Goal: Communication & Community: Answer question/provide support

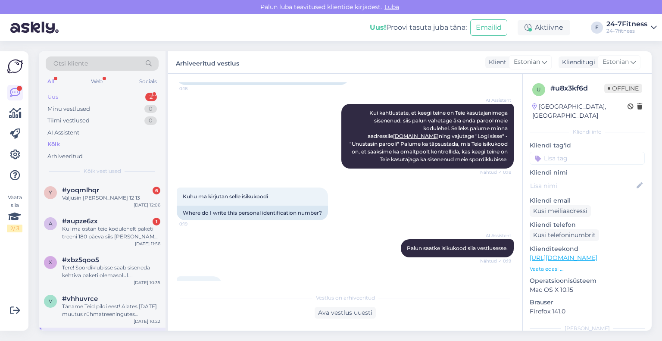
click at [91, 97] on div "Uus 2" at bounding box center [102, 97] width 113 height 12
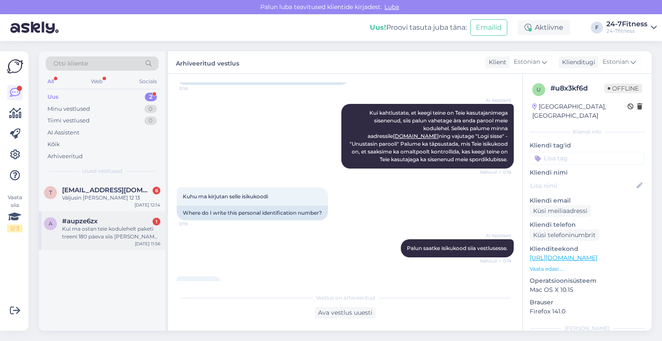
click at [100, 236] on div "Kui ma ostan teie kodulehelt paketi treeni 180 päeva siis [PERSON_NAME] kasutad…" at bounding box center [111, 233] width 98 height 16
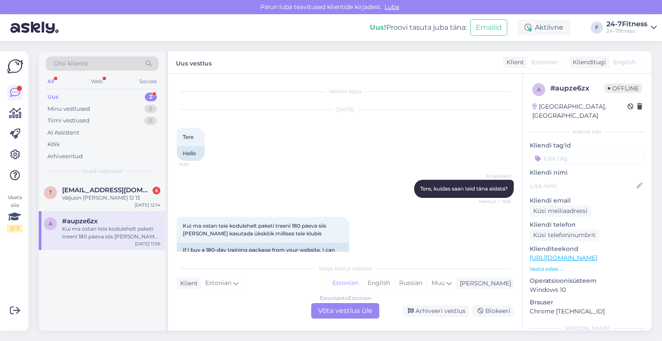
scroll to position [22, 0]
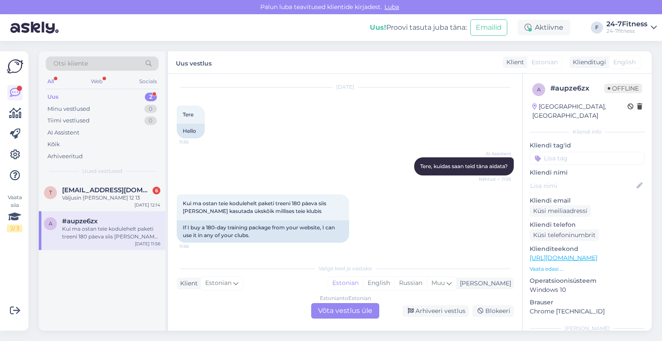
click at [10, 277] on div "Vaata siia 2 / 3" at bounding box center [15, 191] width 16 height 266
click at [340, 314] on div "Estonian to Estonian Võta vestlus üle" at bounding box center [345, 311] width 68 height 16
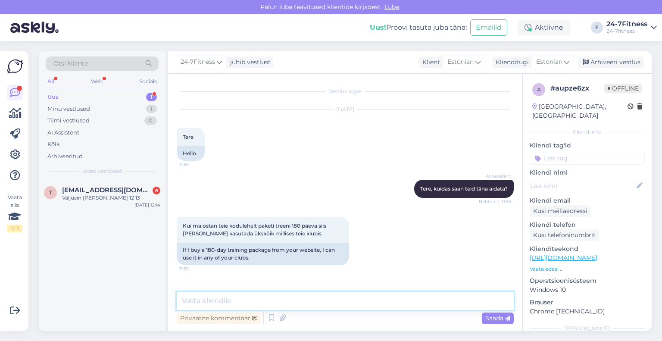
click at [288, 298] on textarea at bounding box center [345, 301] width 337 height 18
paste textarea "Kehtiva paketiga saate külastada kõiki meie spordiklubisid üle Eesti. Spordiklu…"
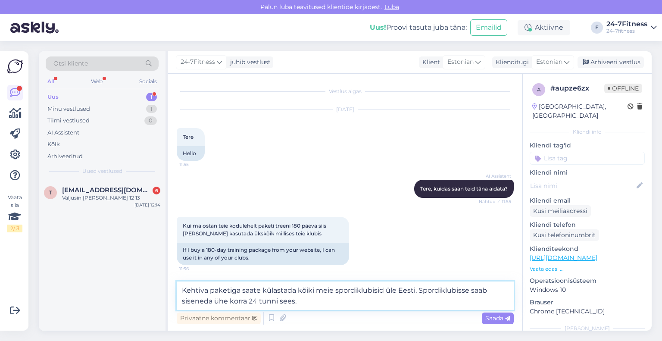
type textarea "Kehtiva paketiga saate külastada kõiki meie spordiklubisid üle Eesti. Spordiklu…"
click at [90, 262] on div "t [EMAIL_ADDRESS][DOMAIN_NAME] 6 Väljusin [PERSON_NAME] 12 [DATE] 12:14" at bounding box center [102, 255] width 127 height 151
drag, startPoint x: 315, startPoint y: 304, endPoint x: 176, endPoint y: 293, distance: 139.4
click at [177, 293] on textarea "Kehtiva paketiga saate külastada kõiki meie spordiklubisid üle Eesti. Spordiklu…" at bounding box center [345, 296] width 337 height 28
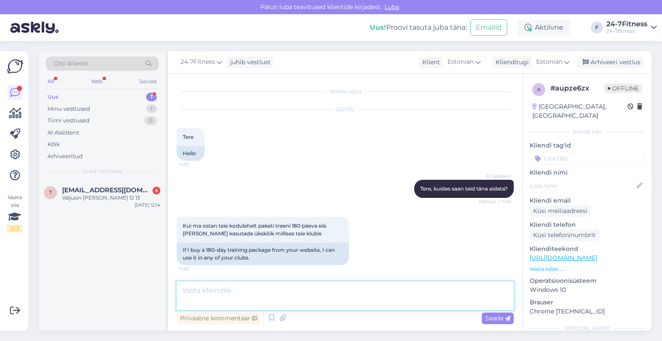
paste textarea "Kehtiva paketiga saate külastada kõiki meie spordiklubisid üle Eesti. Spordiklu…"
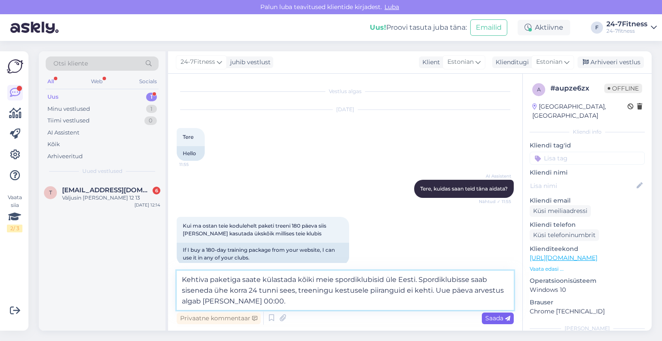
type textarea "Kehtiva paketiga saate külastada kõiki meie spordiklubisid üle Eesti. Spordiklu…"
click at [492, 319] on span "Saada" at bounding box center [498, 318] width 25 height 8
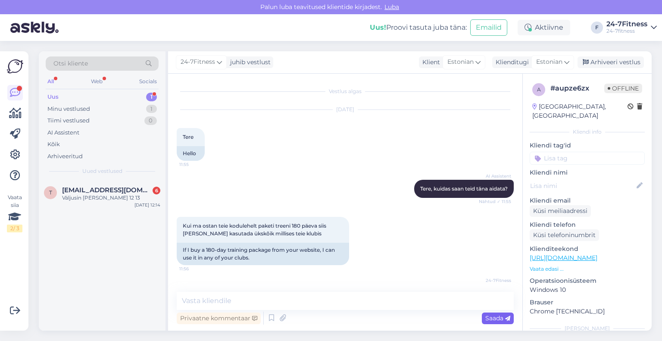
scroll to position [51, 0]
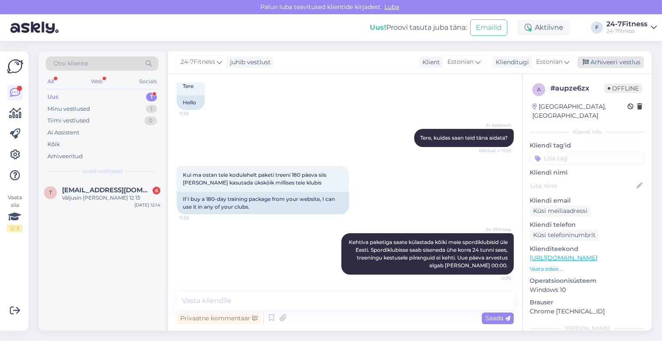
click at [599, 65] on div "Arhiveeri vestlus" at bounding box center [611, 63] width 66 height 12
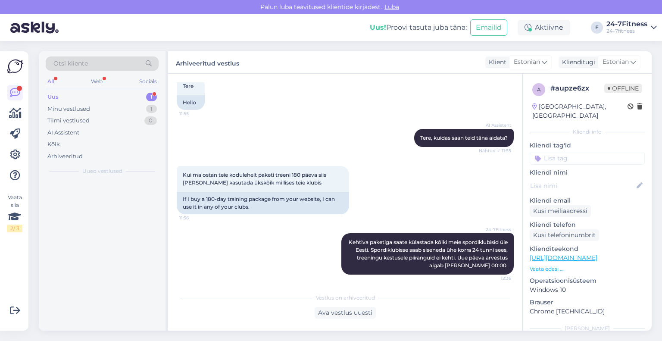
scroll to position [53, 0]
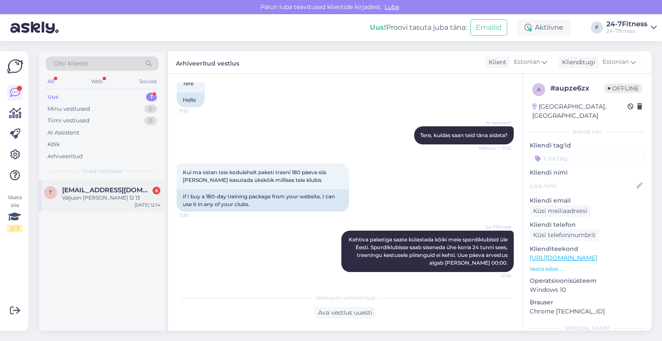
click at [98, 190] on span "[EMAIL_ADDRESS][DOMAIN_NAME]" at bounding box center [107, 190] width 90 height 8
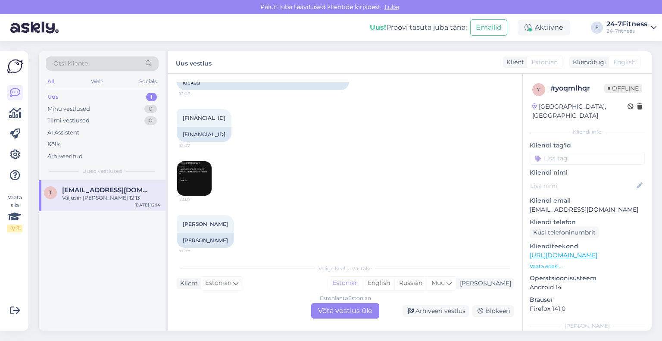
scroll to position [86, 0]
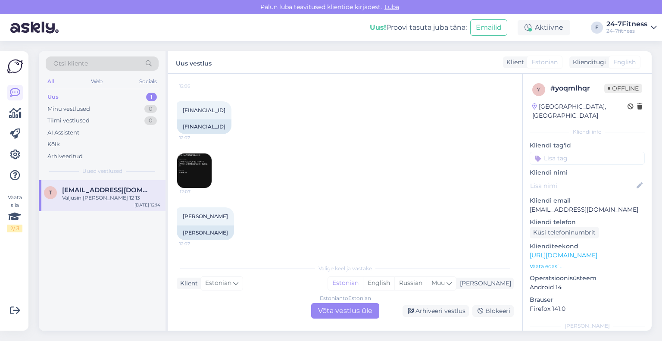
click at [209, 161] on img at bounding box center [194, 171] width 35 height 35
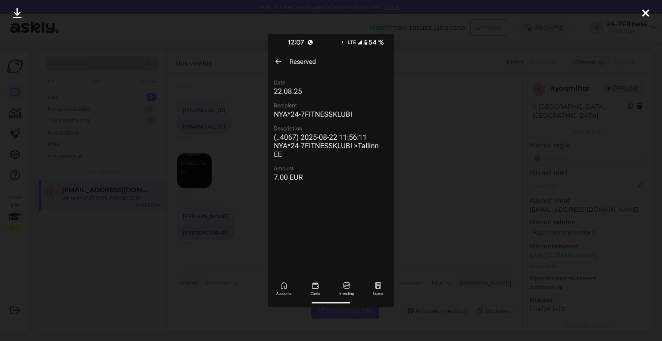
click at [643, 12] on icon at bounding box center [646, 13] width 7 height 11
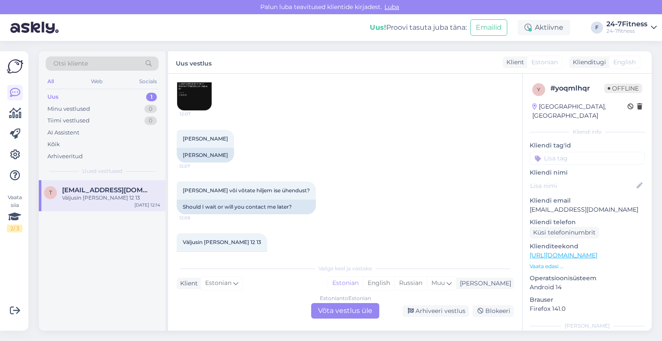
scroll to position [101, 0]
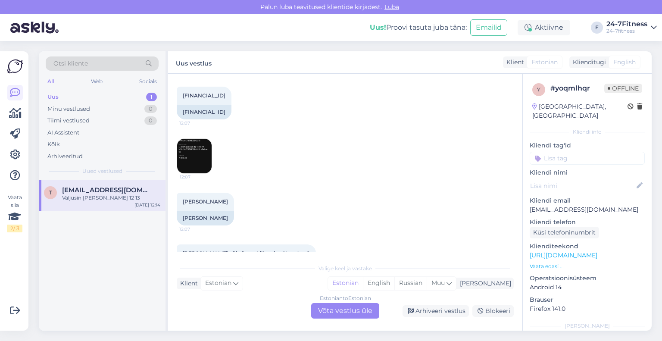
click at [201, 151] on img at bounding box center [194, 156] width 35 height 35
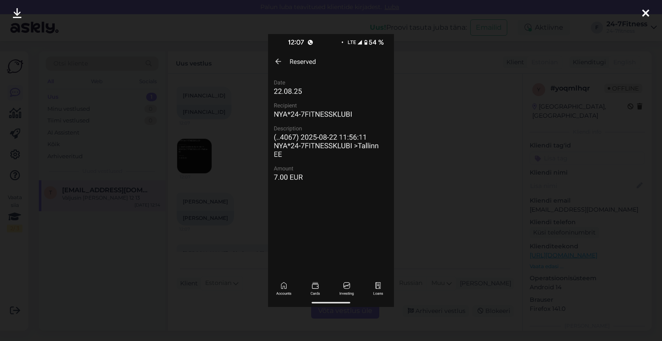
click at [640, 9] on div at bounding box center [645, 13] width 17 height 27
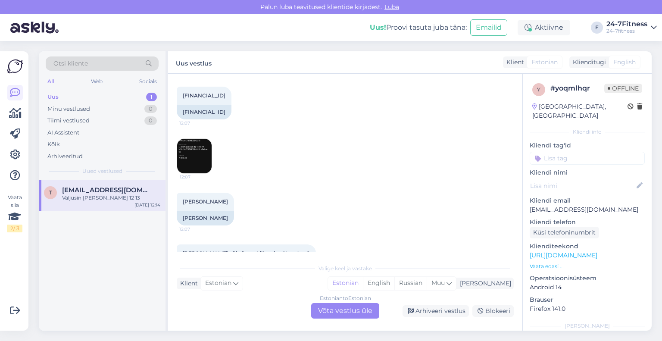
scroll to position [187, 0]
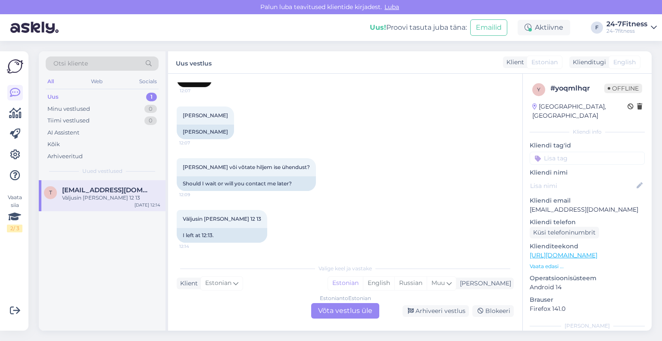
click at [339, 305] on div "Estonian to Estonian Võta vestlus üle" at bounding box center [345, 311] width 68 height 16
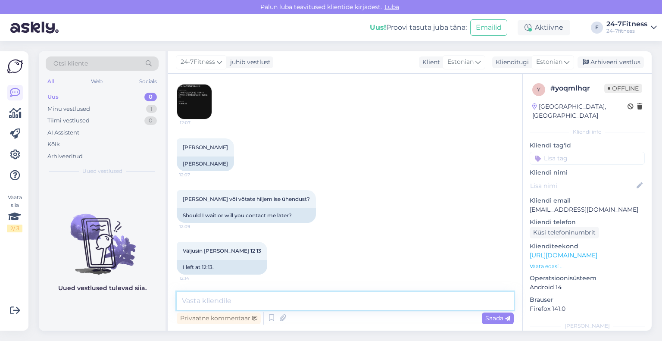
click at [340, 301] on textarea at bounding box center [345, 301] width 337 height 18
paste textarea "Paraku [PERSON_NAME] Teile tagastada 1x pääsme raha, kuna sisenesite spordiklub…"
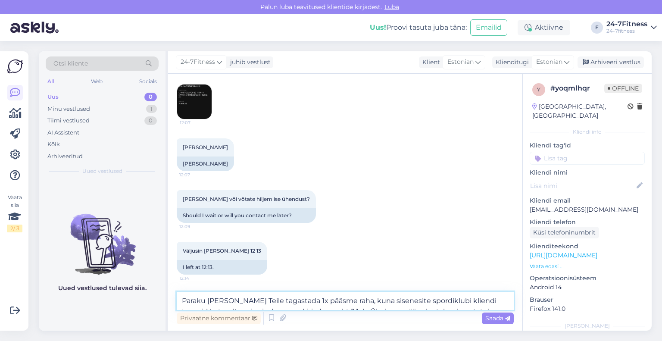
scroll to position [187, 0]
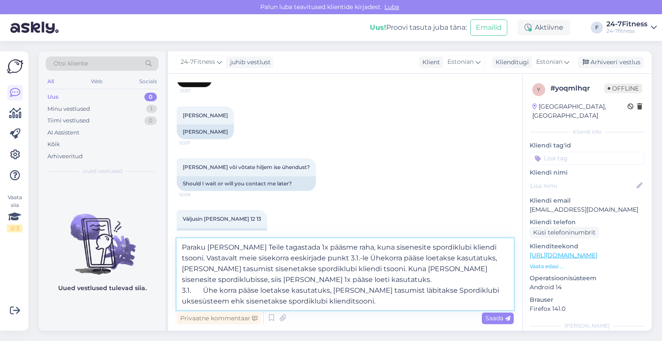
click at [314, 279] on textarea "Paraku [PERSON_NAME] Teile tagastada 1x pääsme raha, kuna sisenesite spordiklub…" at bounding box center [345, 275] width 337 height 72
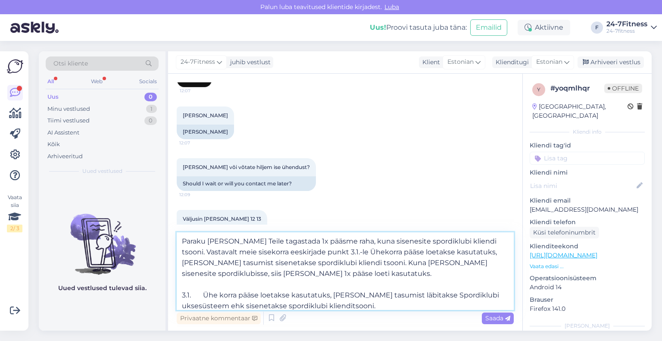
scroll to position [5, 0]
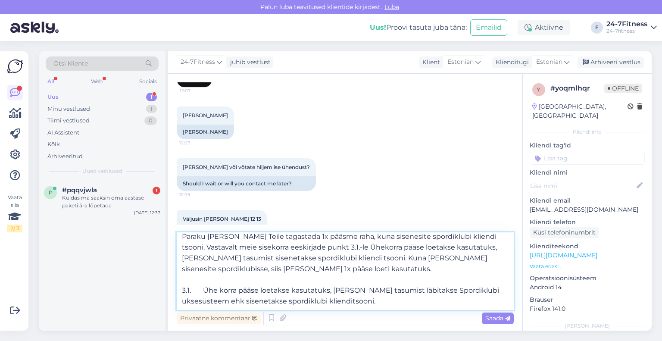
drag, startPoint x: 373, startPoint y: 301, endPoint x: 181, endPoint y: 291, distance: 191.8
click at [181, 291] on textarea "Paraku [PERSON_NAME] Teile tagastada 1x pääsme raha, kuna sisenesite spordiklub…" at bounding box center [345, 271] width 337 height 78
click at [321, 277] on textarea "Paraku [PERSON_NAME] Teile tagastada 1x pääsme raha, kuna sisenesite spordiklub…" at bounding box center [345, 271] width 337 height 78
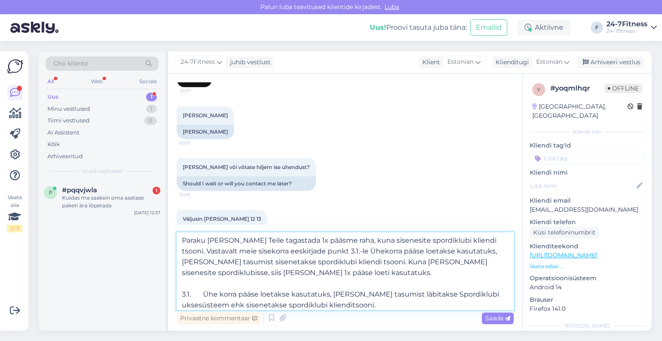
scroll to position [0, 0]
drag, startPoint x: 184, startPoint y: 240, endPoint x: 189, endPoint y: 246, distance: 7.6
click at [184, 241] on textarea "Paraku [PERSON_NAME] Teile tagastada 1x pääsme raha, kuna sisenesite spordiklub…" at bounding box center [345, 271] width 337 height 78
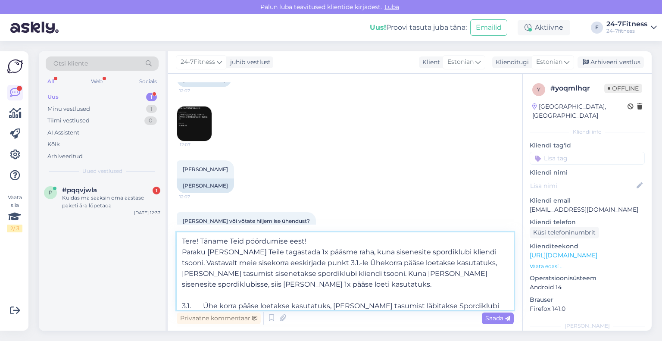
scroll to position [128, 0]
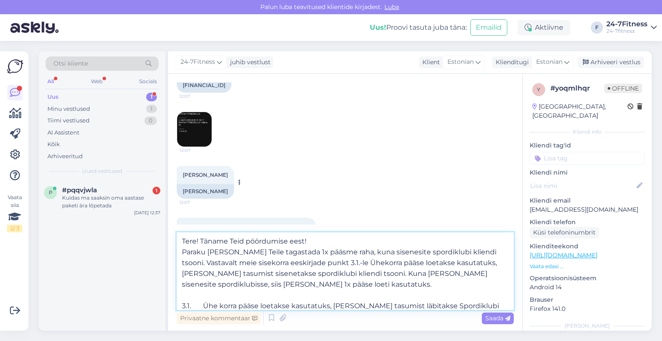
type textarea "Tere! Täname Teid pöördumise eest! Paraku [PERSON_NAME] Teile tagastada 1x pääs…"
drag, startPoint x: 245, startPoint y: 191, endPoint x: 184, endPoint y: 193, distance: 61.3
click at [184, 193] on div "[PERSON_NAME]" at bounding box center [205, 191] width 57 height 15
copy div "[PERSON_NAME]"
click at [489, 316] on span "Saada" at bounding box center [498, 318] width 25 height 8
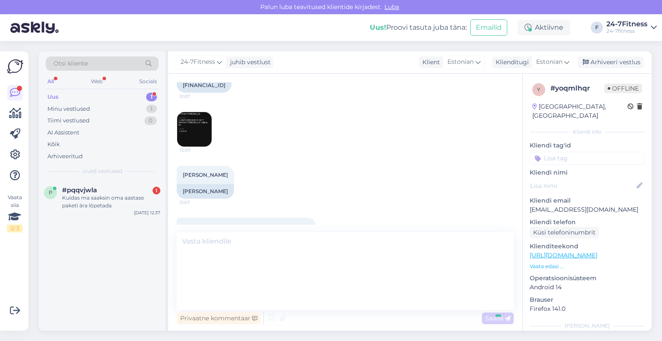
scroll to position [270, 0]
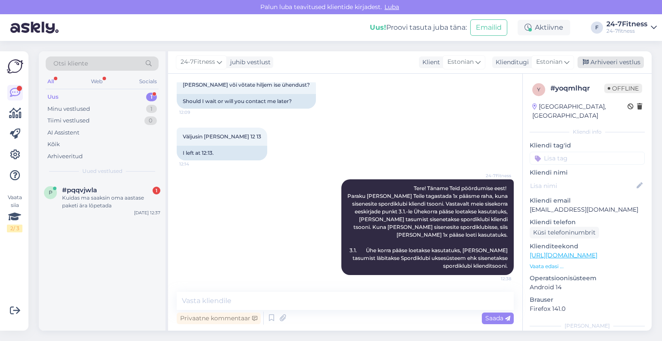
click at [610, 63] on div "Arhiveeri vestlus" at bounding box center [611, 63] width 66 height 12
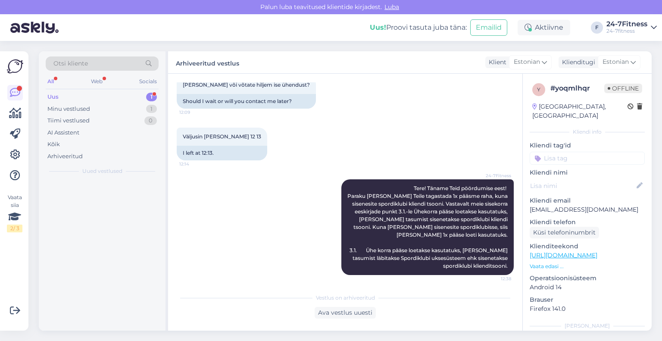
scroll to position [273, 0]
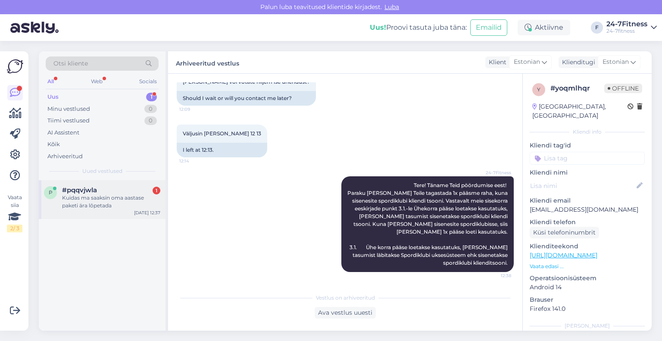
click at [107, 201] on div "Kuidas ma saaksin oma aastase paketi ära lõpetada" at bounding box center [111, 202] width 98 height 16
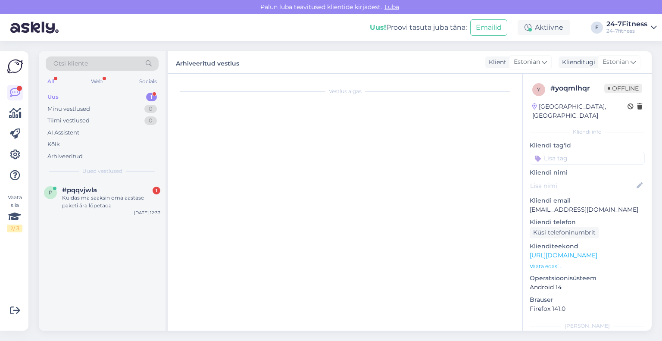
scroll to position [0, 0]
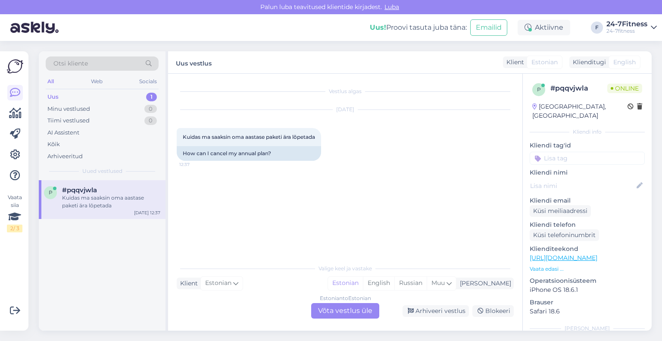
click at [14, 270] on div "Vaata siia 2 / 3" at bounding box center [15, 191] width 16 height 266
click at [330, 311] on div "Estonian to Estonian Võta vestlus üle" at bounding box center [345, 311] width 68 height 16
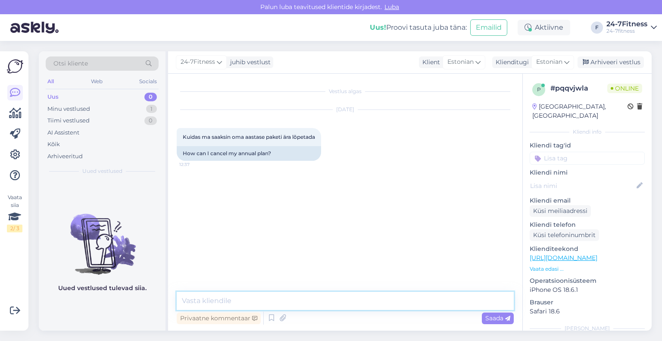
click at [312, 300] on textarea at bounding box center [345, 301] width 337 height 18
paste textarea "Tere! Vastavalt meie kliendilepingu punktile 9.4 on Teil võimalik lõpetada enne…"
type textarea "Tere! Vastavalt meie kliendilepingu punktile 9.4 on Teil võimalik lõpetada enne…"
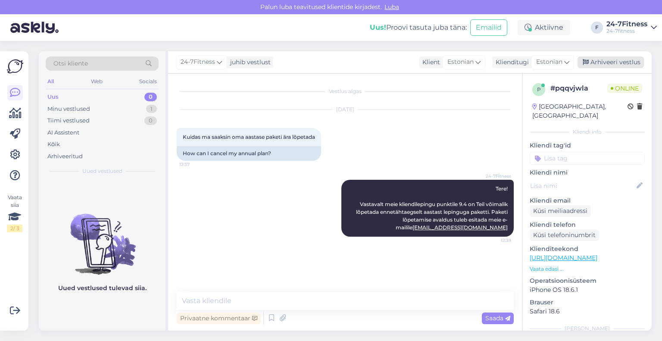
click at [620, 62] on div "Arhiveeri vestlus" at bounding box center [611, 63] width 66 height 12
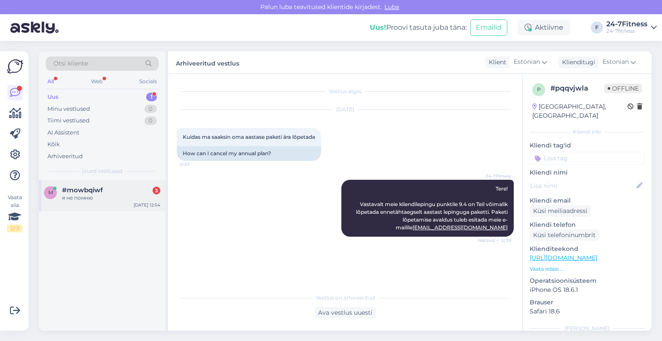
click at [95, 191] on span "#mowbqiwf" at bounding box center [82, 190] width 41 height 8
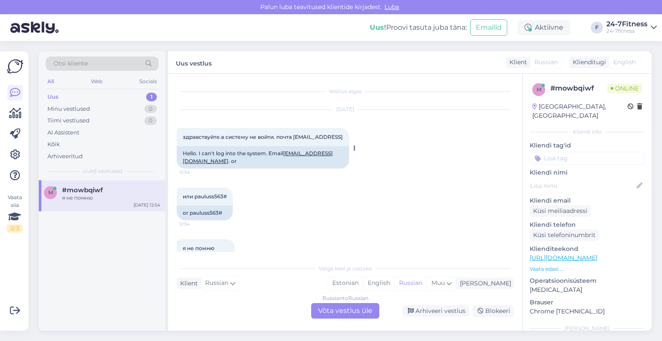
drag, startPoint x: 276, startPoint y: 145, endPoint x: 183, endPoint y: 138, distance: 92.6
click at [183, 138] on div "здравствуйте.в систему не войти. почта [EMAIL_ADDRESS] 12:54" at bounding box center [263, 137] width 173 height 18
copy span "здравствуйте.в систему не войти. почта [EMAIL_ADDRESS]"
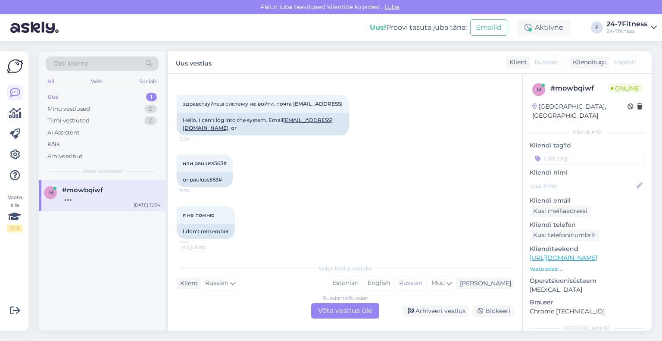
scroll to position [43, 0]
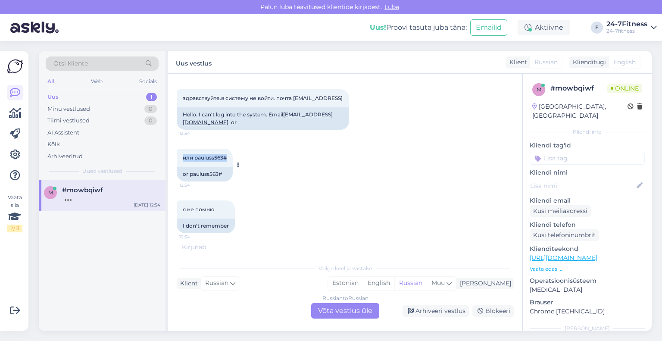
drag, startPoint x: 228, startPoint y: 160, endPoint x: 179, endPoint y: 161, distance: 48.8
click at [179, 161] on div "или pauluss563# 12:54" at bounding box center [205, 158] width 56 height 18
copy span "или pauluss563#"
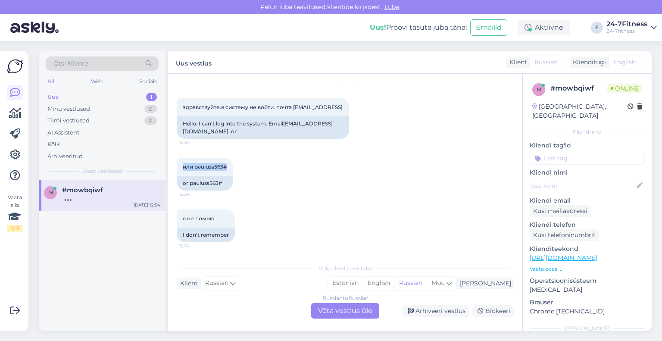
scroll to position [37, 0]
drag, startPoint x: 218, startPoint y: 221, endPoint x: 179, endPoint y: 222, distance: 38.8
click at [179, 222] on div "я не помню 12:54" at bounding box center [206, 219] width 58 height 18
copy span "я не помню"
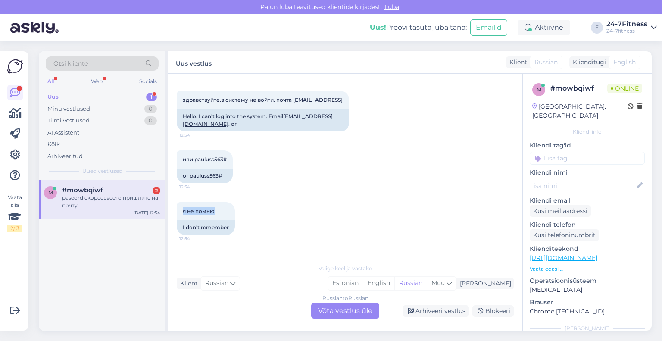
scroll to position [141, 0]
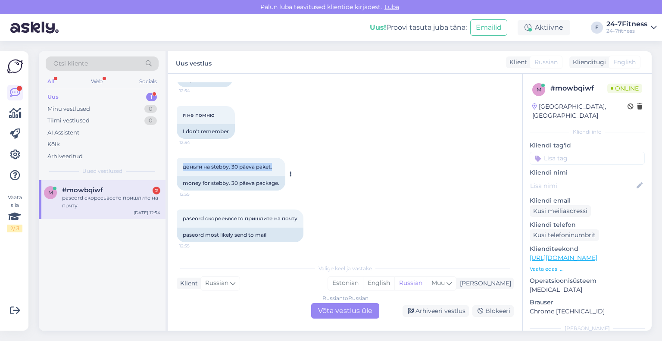
drag, startPoint x: 273, startPoint y: 165, endPoint x: 181, endPoint y: 166, distance: 91.9
click at [181, 166] on div "деньги на stebby. 30 päeva paket. 12:55" at bounding box center [231, 167] width 109 height 18
copy span "деньги на stebby. 30 päeva paket."
drag, startPoint x: 296, startPoint y: 219, endPoint x: 174, endPoint y: 219, distance: 122.1
click at [174, 219] on div "Vestlus algas [DATE] здравствуйте.в систему не войти. почта [EMAIL_ADDRESS] 12:…" at bounding box center [345, 202] width 355 height 257
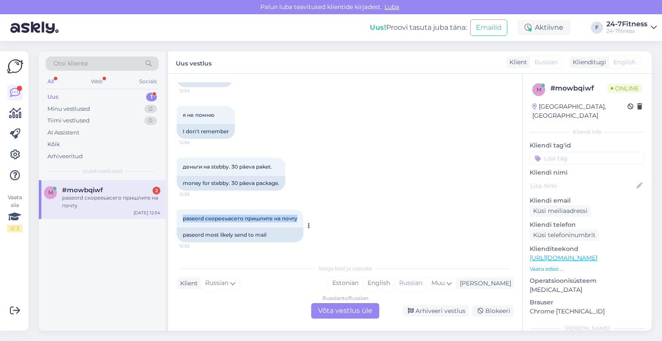
copy span "paseord скорееьвсего пришлите на почту"
click at [340, 314] on div "Russian to Russian Võta vestlus üle" at bounding box center [345, 311] width 68 height 16
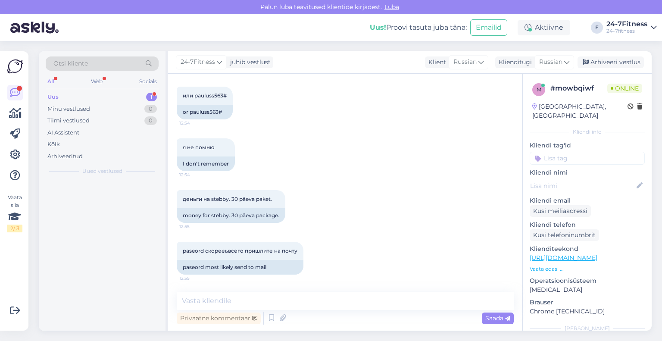
scroll to position [109, 0]
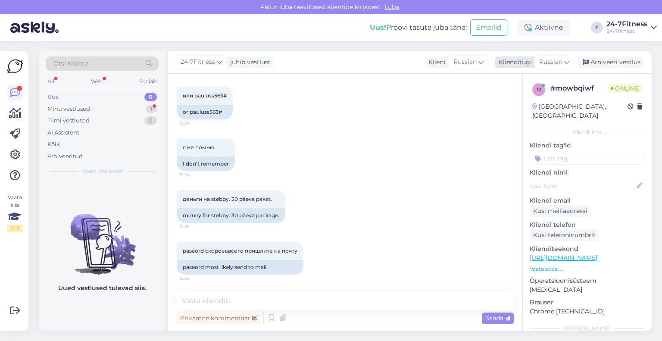
click at [526, 60] on div "Klienditugi" at bounding box center [514, 62] width 37 height 9
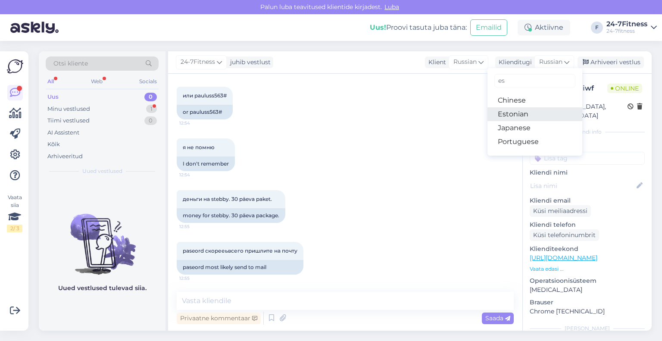
click at [532, 113] on link "Estonian" at bounding box center [535, 114] width 95 height 14
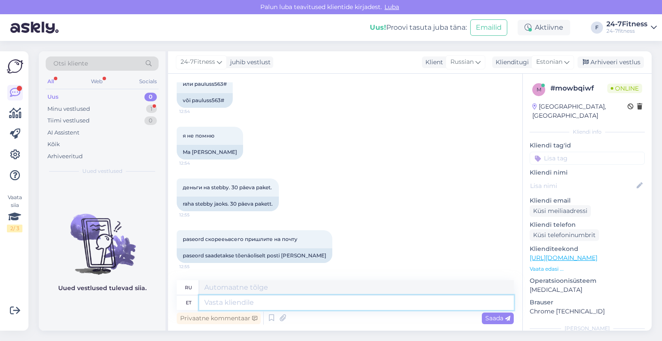
click at [270, 300] on textarea at bounding box center [356, 302] width 315 height 15
paste textarea "Tere! Uue parooli saate [PERSON_NAME], kui lähete kodulehele [PERSON_NAME] "Log…"
type textarea "Tere! Uue parooli saate [PERSON_NAME], kui lähete kodulehele [PERSON_NAME] "Log…"
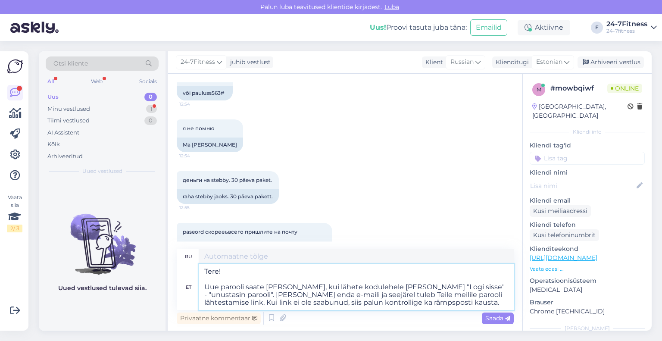
scroll to position [141, 0]
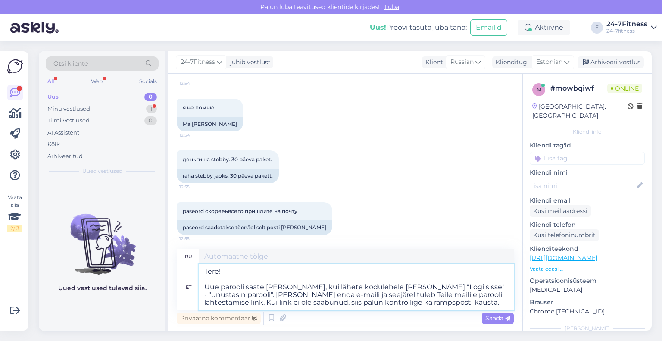
type textarea "Здравствуйте! Вы можете установить себе новый пароль, зайдя на сайт и выбрав «В…"
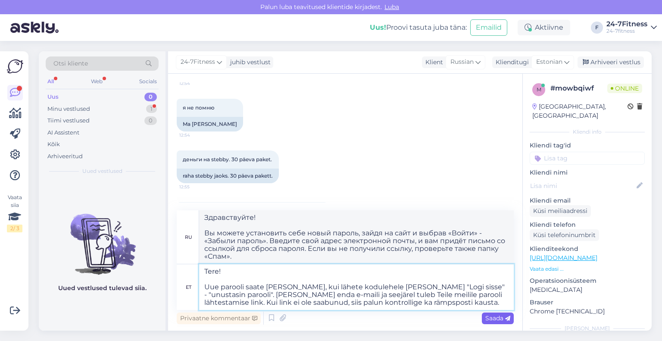
type textarea "Tere! Uue parooli saate [PERSON_NAME], kui lähete kodulehele [PERSON_NAME] "Log…"
click at [486, 318] on span "Saada" at bounding box center [498, 318] width 25 height 8
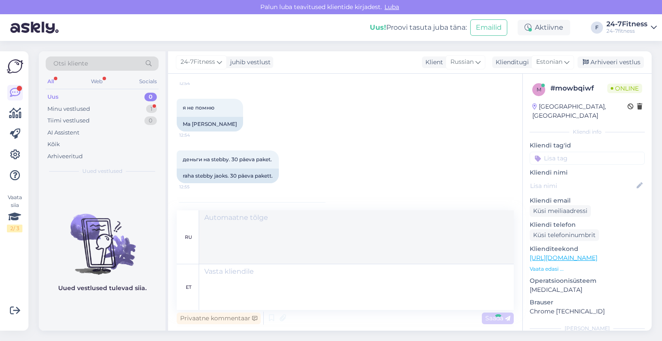
scroll to position [265, 0]
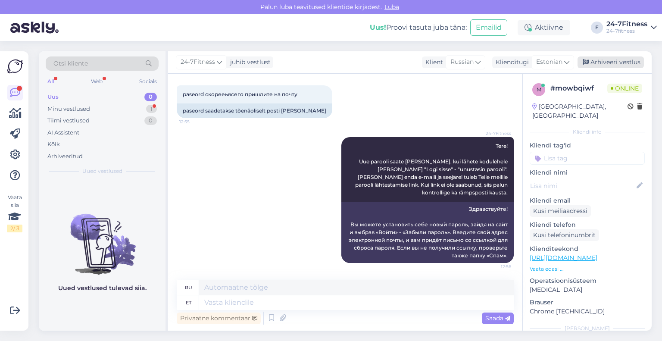
click at [621, 57] on div "Arhiveeri vestlus" at bounding box center [611, 63] width 66 height 12
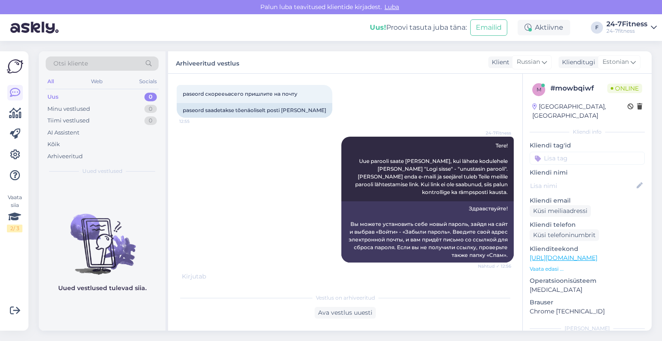
scroll to position [308, 0]
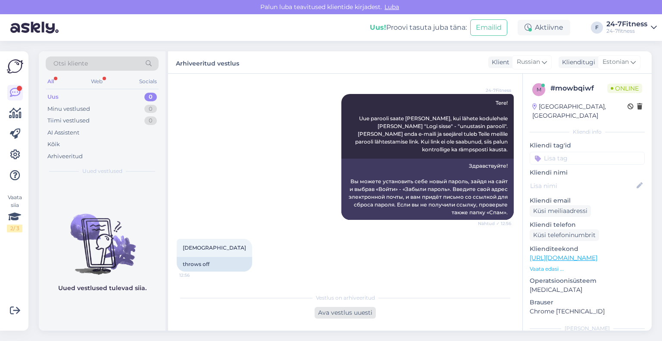
click at [347, 315] on div "Ava vestlus uuesti" at bounding box center [345, 313] width 61 height 12
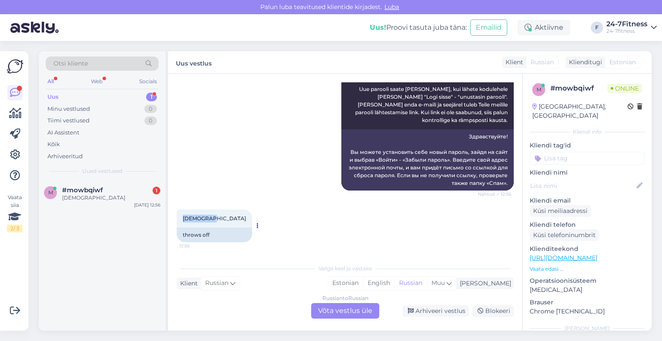
drag, startPoint x: 211, startPoint y: 219, endPoint x: 178, endPoint y: 220, distance: 33.7
click at [178, 220] on div "[DEMOGRAPHIC_DATA] 12:56" at bounding box center [214, 219] width 75 height 18
copy span "[DEMOGRAPHIC_DATA]"
click at [327, 307] on div "Russian to Russian Võta vestlus üle" at bounding box center [345, 311] width 68 height 16
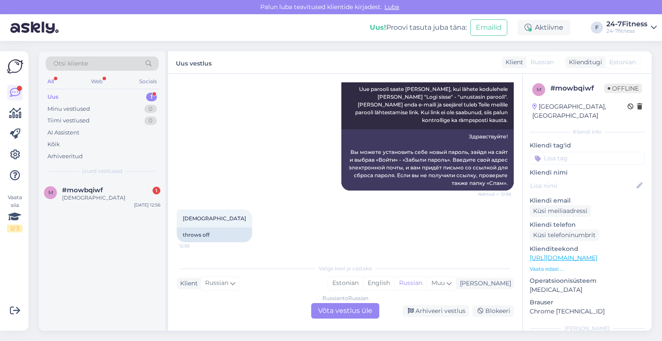
scroll to position [305, 0]
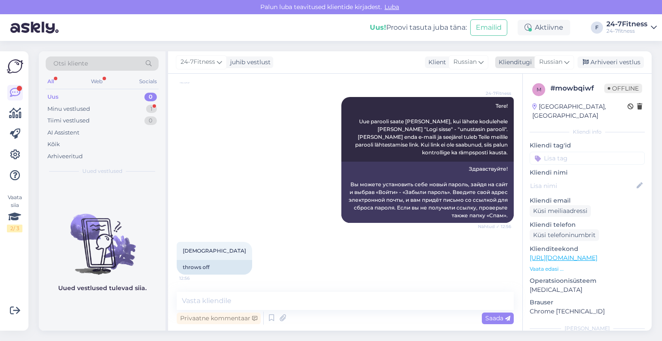
click at [524, 63] on div "Klienditugi" at bounding box center [514, 62] width 37 height 9
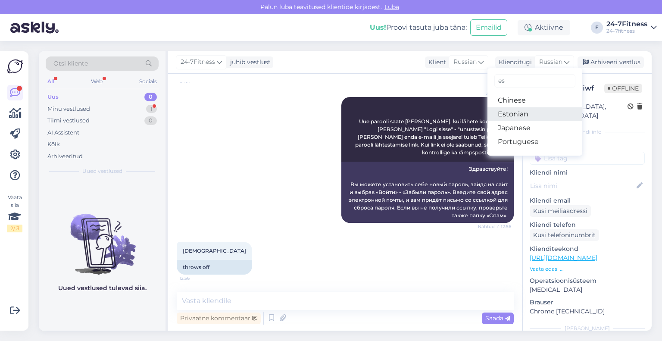
click at [515, 112] on link "Estonian" at bounding box center [535, 114] width 95 height 14
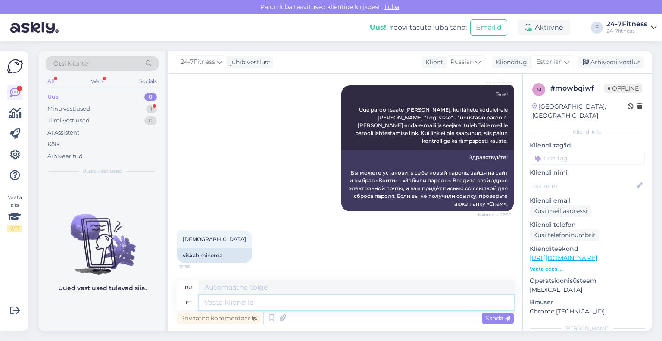
click at [281, 301] on textarea at bounding box center [356, 302] width 315 height 15
paste textarea "Muutsime käsitsi Teie parooli. Palun logige sisse enda e-mailiga [EMAIL_ADDRESS…"
type textarea "Muutsime käsitsi Teie parooli. Palun logige sisse enda e-mailiga [EMAIL_ADDRESS…"
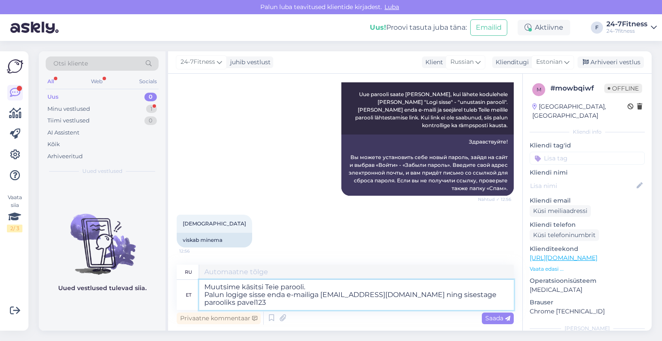
type textarea "Мы вручную изменили ваш пароль. Пожалуйста, войдите в систему, используя свой а…"
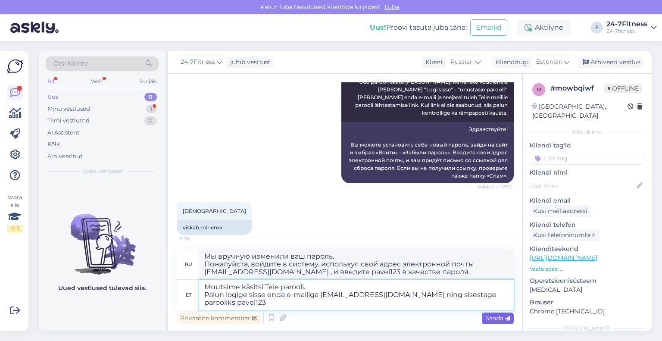
type textarea "Muutsime käsitsi Teie parooli. Palun logige sisse enda e-mailiga [EMAIL_ADDRESS…"
click at [486, 315] on span "Saada" at bounding box center [498, 318] width 25 height 8
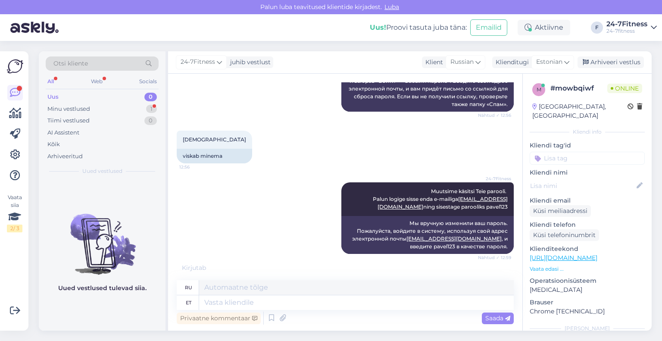
scroll to position [459, 0]
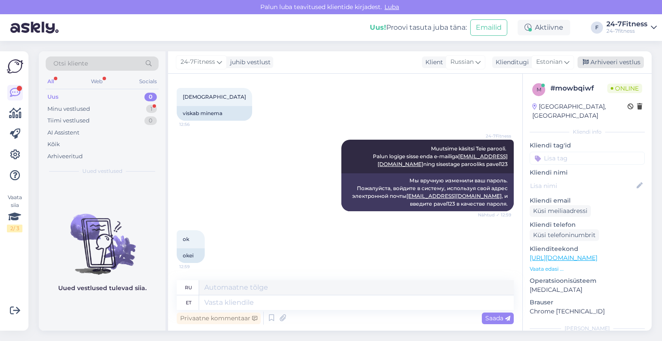
click at [596, 67] on div "Arhiveeri vestlus" at bounding box center [611, 63] width 66 height 12
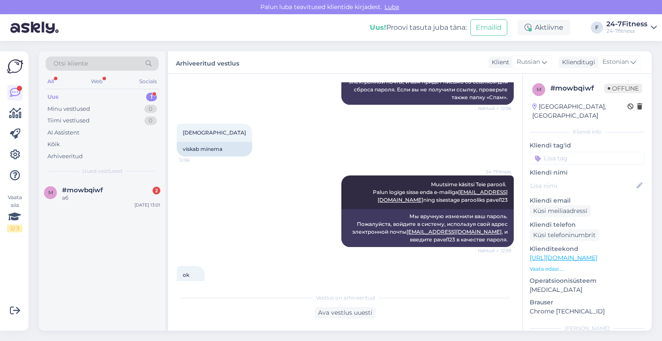
scroll to position [502, 0]
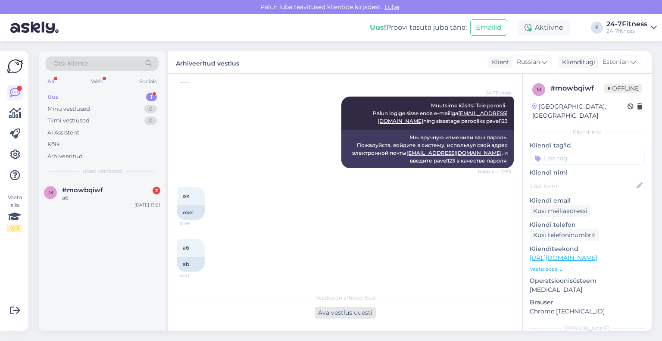
click at [336, 311] on div "Ava vestlus uuesti" at bounding box center [345, 313] width 61 height 12
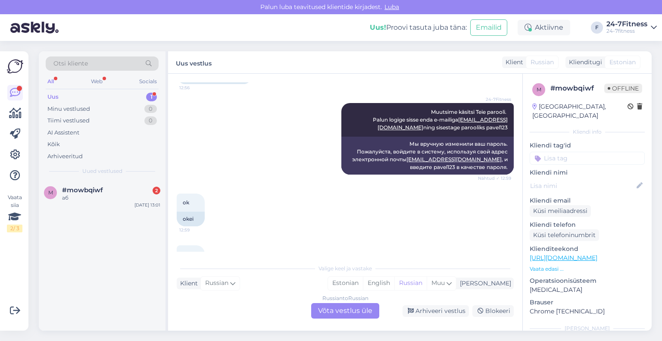
scroll to position [531, 0]
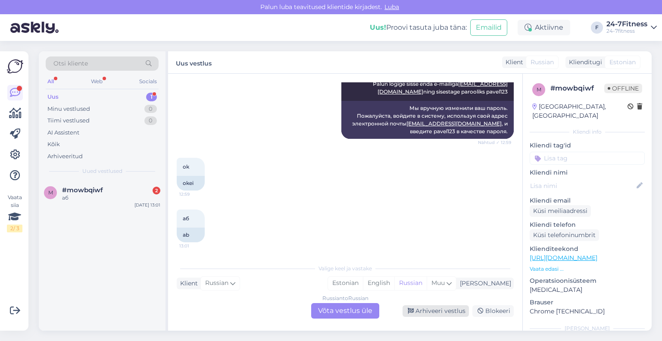
click at [421, 307] on div "Arhiveeri vestlus" at bounding box center [436, 311] width 66 height 12
